Goal: Check status: Check status

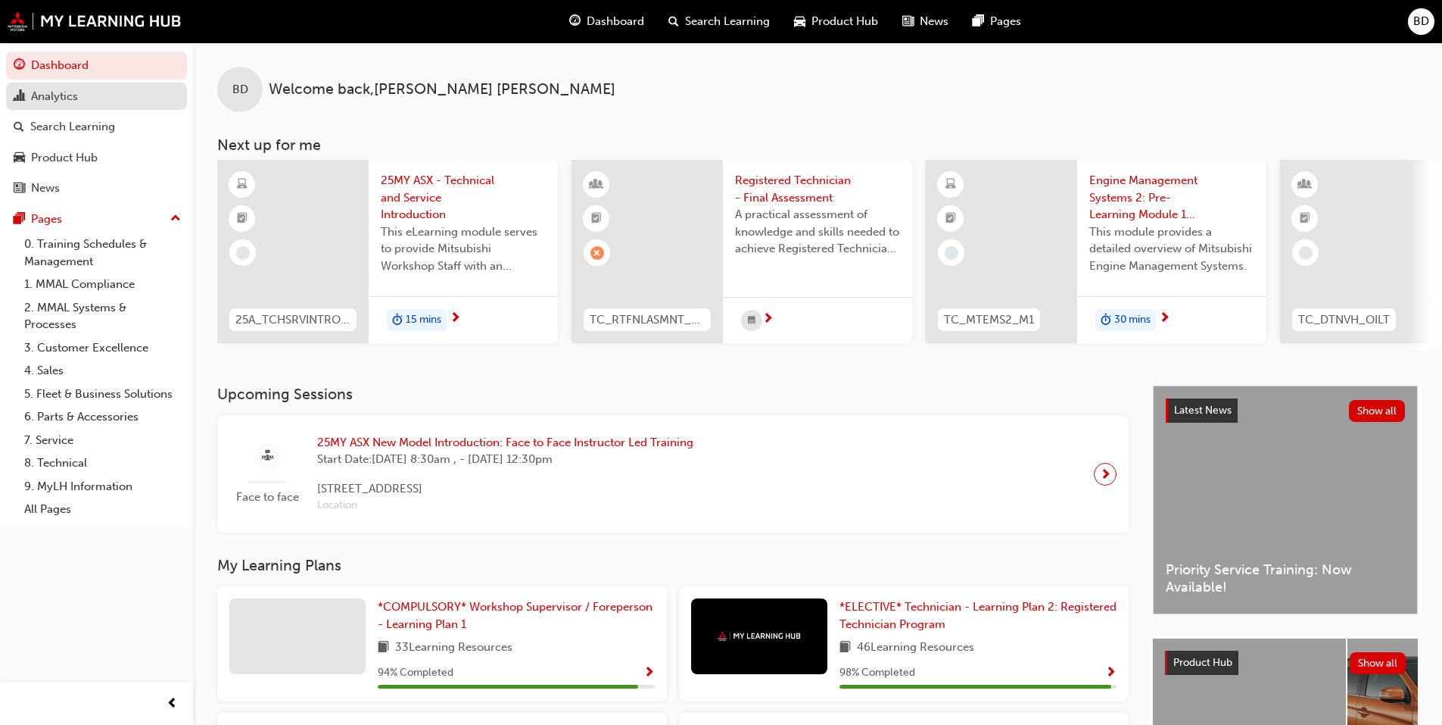
click at [63, 91] on div "Analytics" at bounding box center [54, 96] width 47 height 17
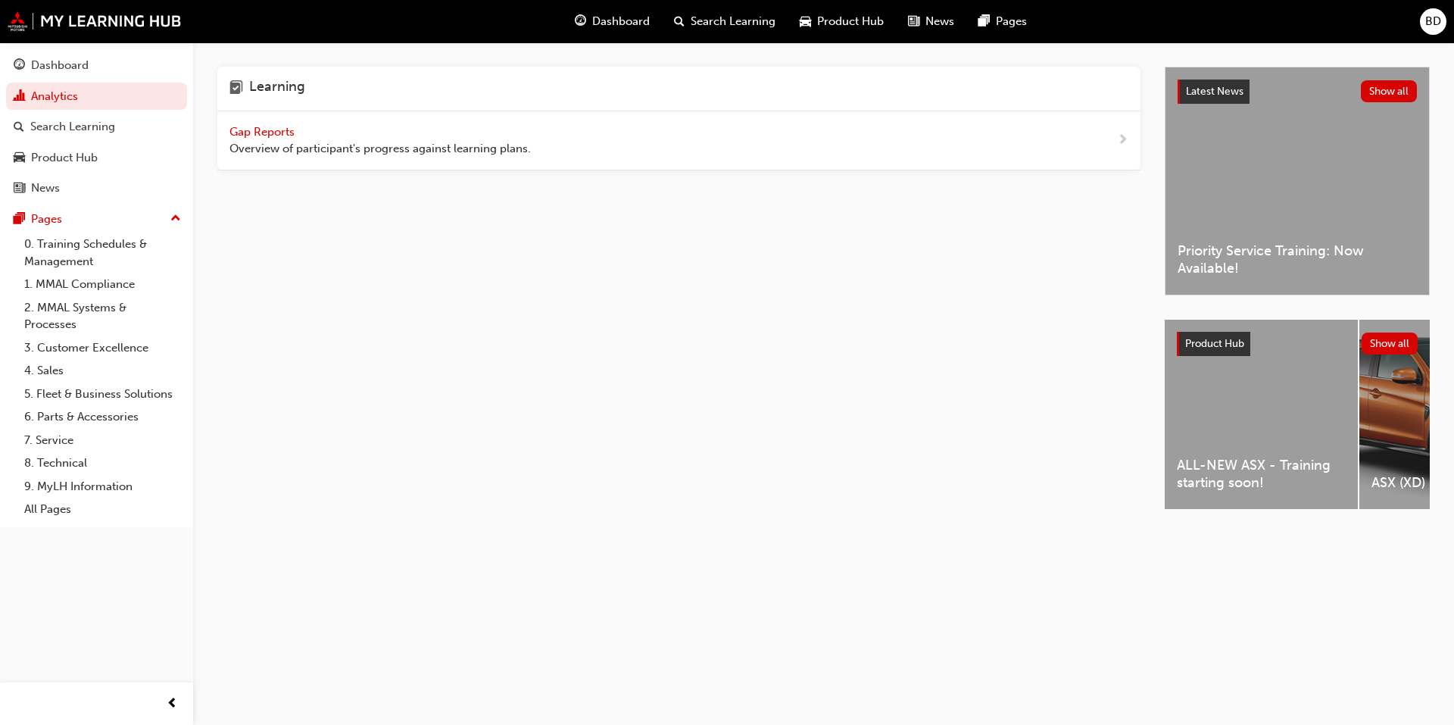
click at [257, 132] on span "Gap Reports" at bounding box center [263, 132] width 68 height 14
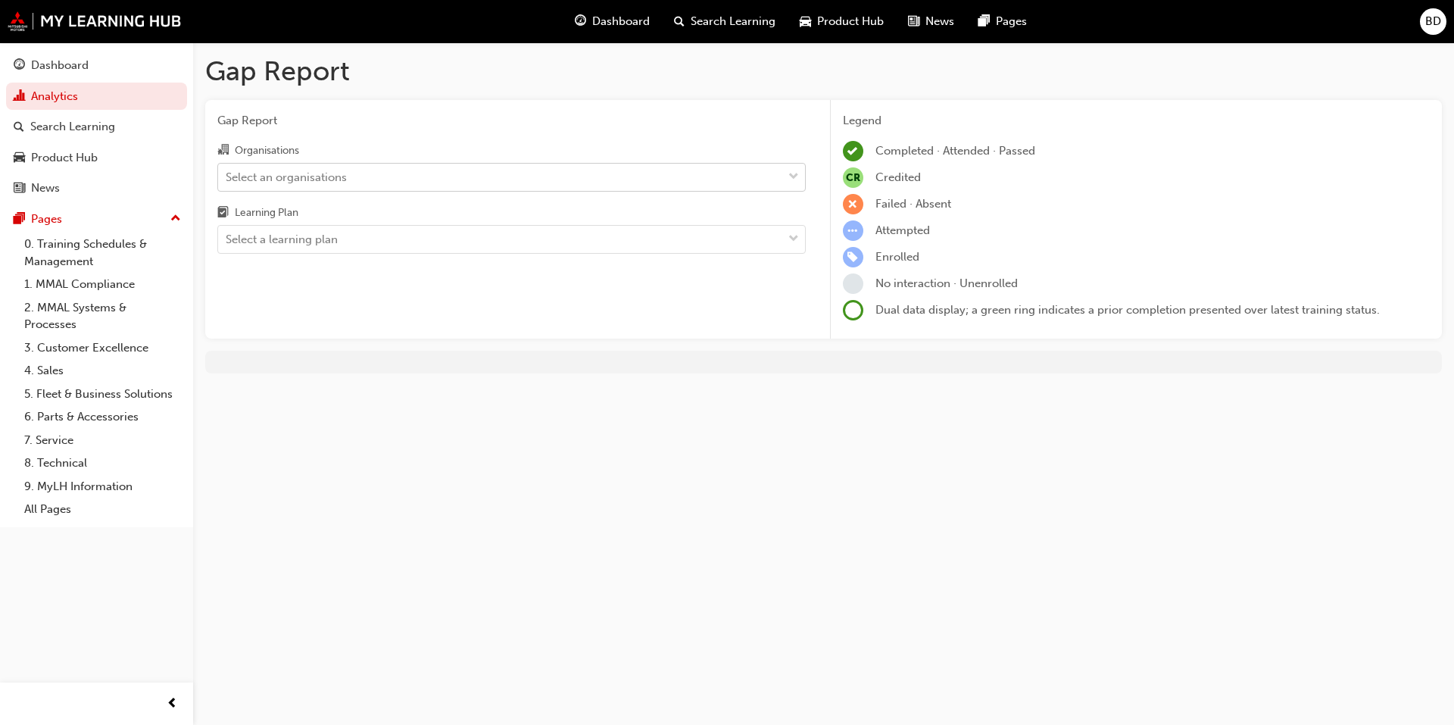
click at [278, 173] on div "Select an organisations" at bounding box center [286, 176] width 121 height 17
click at [227, 173] on input "Organisations Select an organisations" at bounding box center [227, 176] width 2 height 13
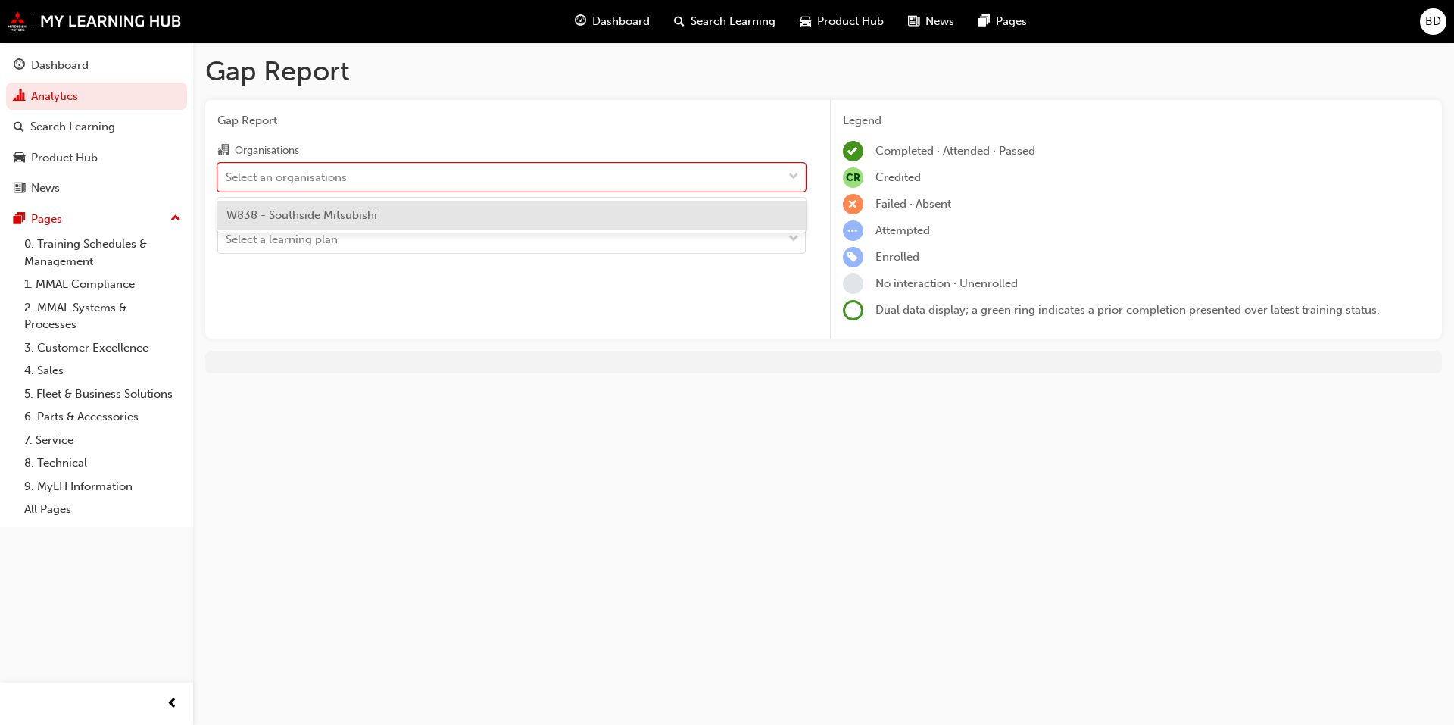
click at [312, 223] on div "W838 - Southside Mitsubishi" at bounding box center [511, 216] width 588 height 30
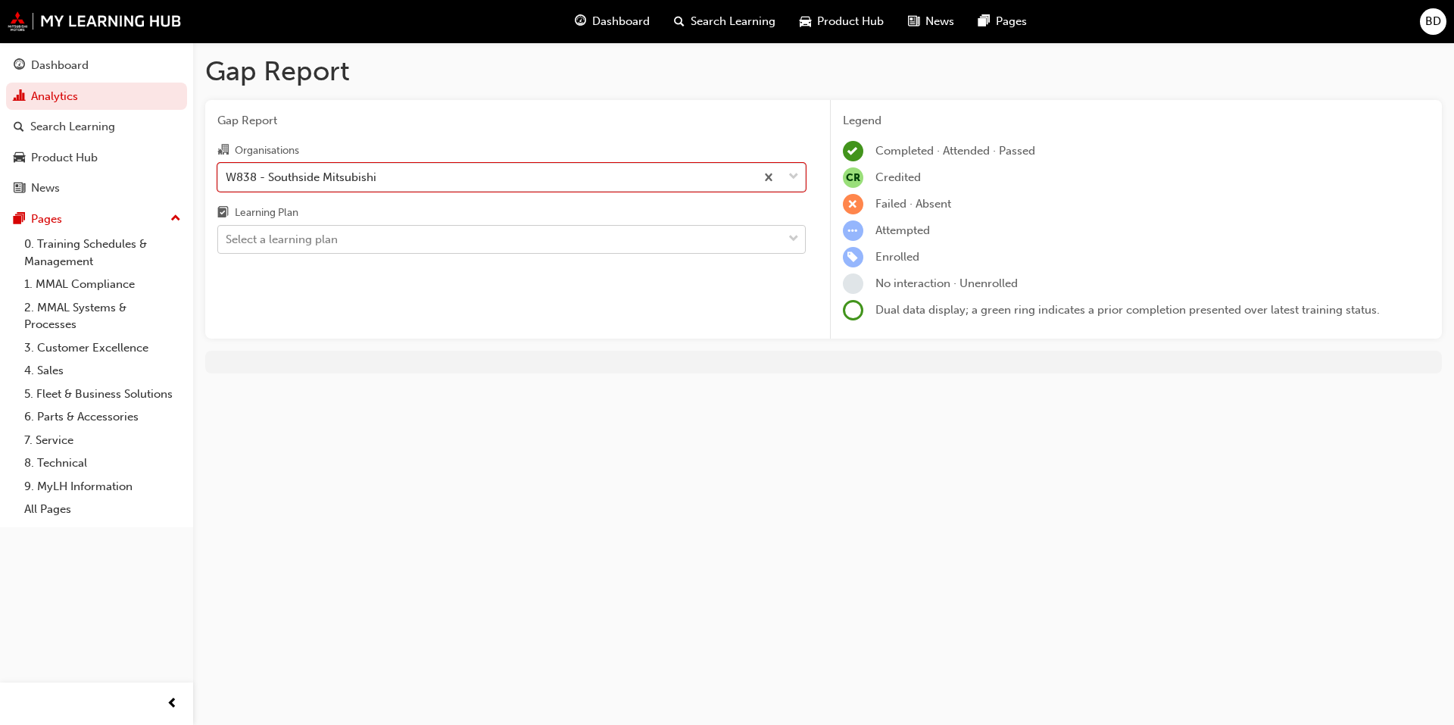
click at [303, 238] on div "Select a learning plan" at bounding box center [282, 239] width 112 height 17
click at [227, 238] on input "Learning Plan Select a learning plan" at bounding box center [227, 238] width 2 height 13
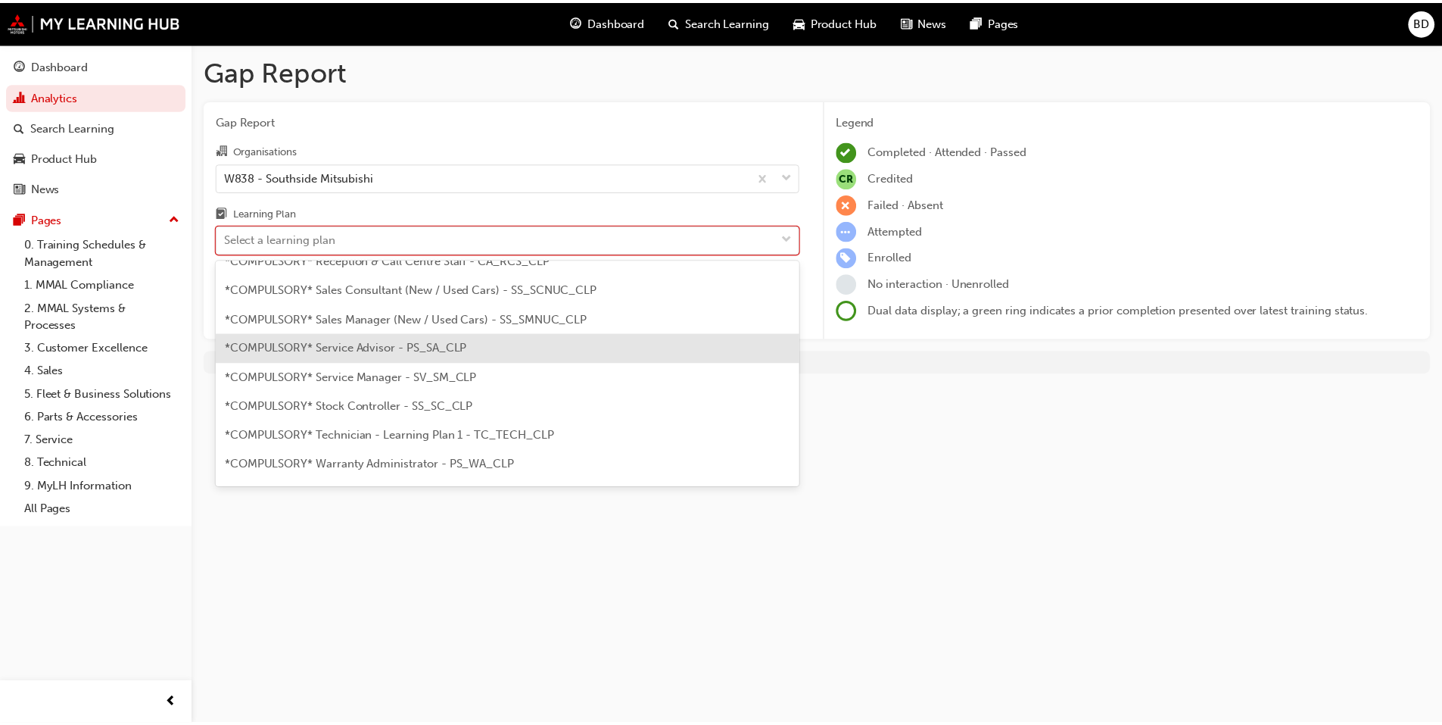
scroll to position [530, 0]
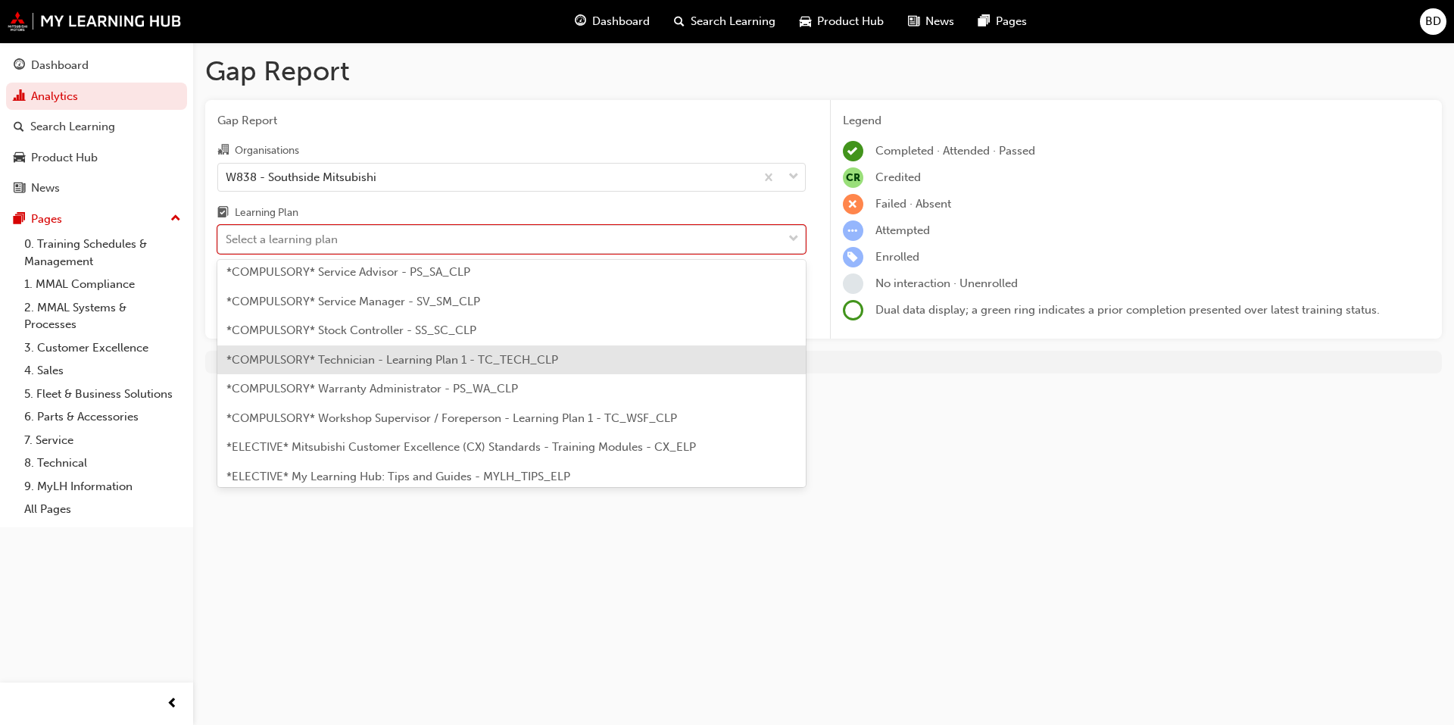
click at [378, 363] on span "*COMPULSORY* Technician - Learning Plan 1 - TC_TECH_CLP" at bounding box center [392, 360] width 332 height 14
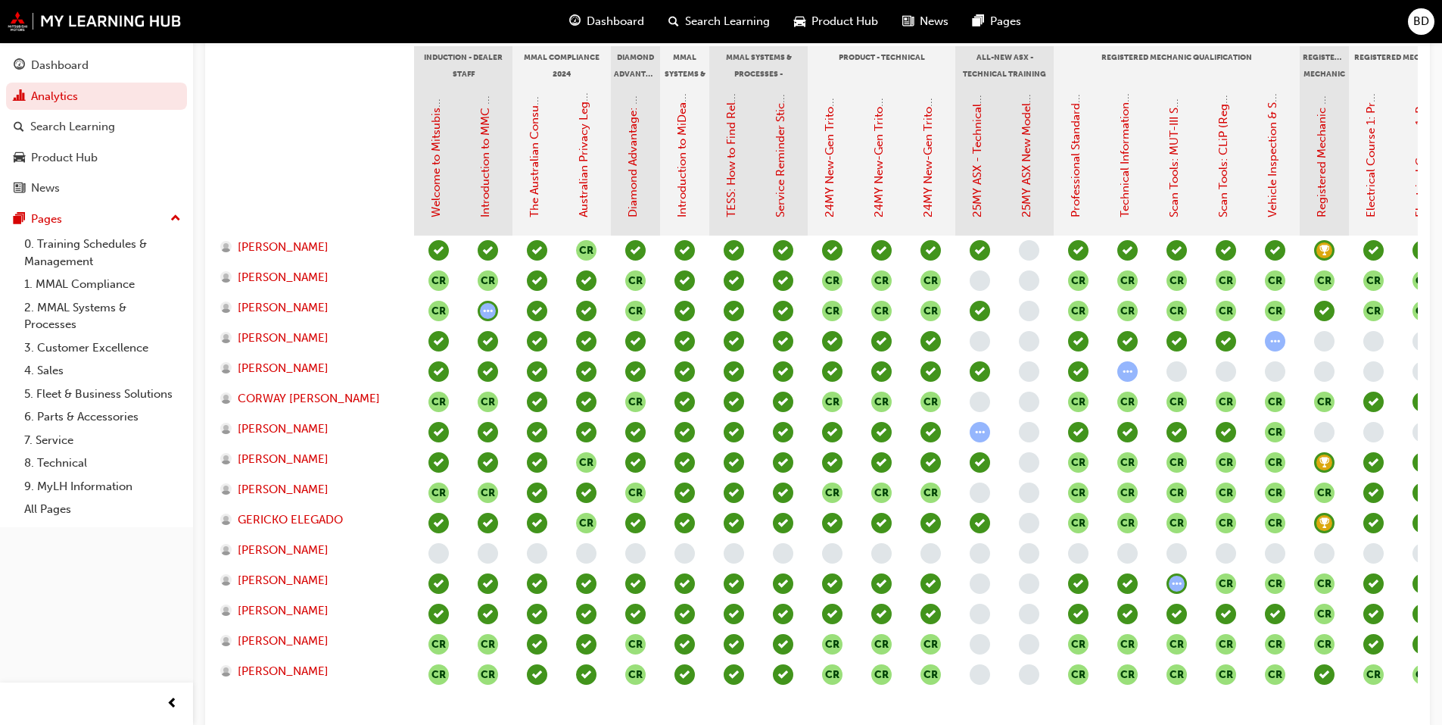
scroll to position [379, 0]
